Goal: Find specific page/section: Find specific page/section

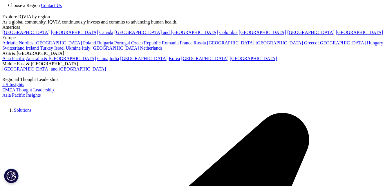
click at [51, 35] on link "[GEOGRAPHIC_DATA]" at bounding box center [74, 32] width 47 height 5
click at [31, 108] on link "Solutions" at bounding box center [22, 110] width 17 height 5
